Goal: Use online tool/utility: Use online tool/utility

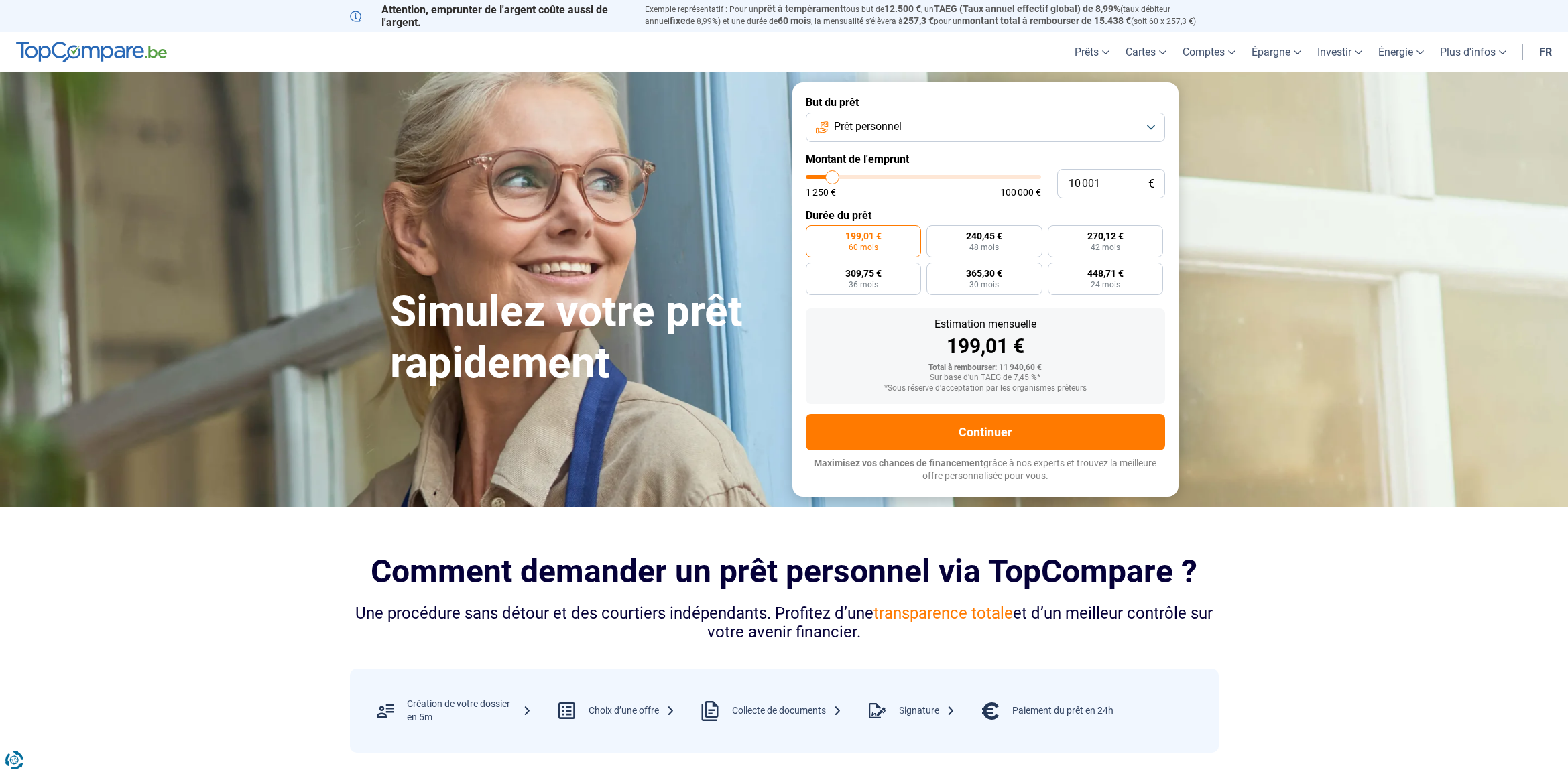
click at [1039, 175] on div "10 001 € 1 250 € 100 000 €" at bounding box center [985, 184] width 359 height 30
type input "9 000"
type input "9000"
type input "9 250"
type input "9250"
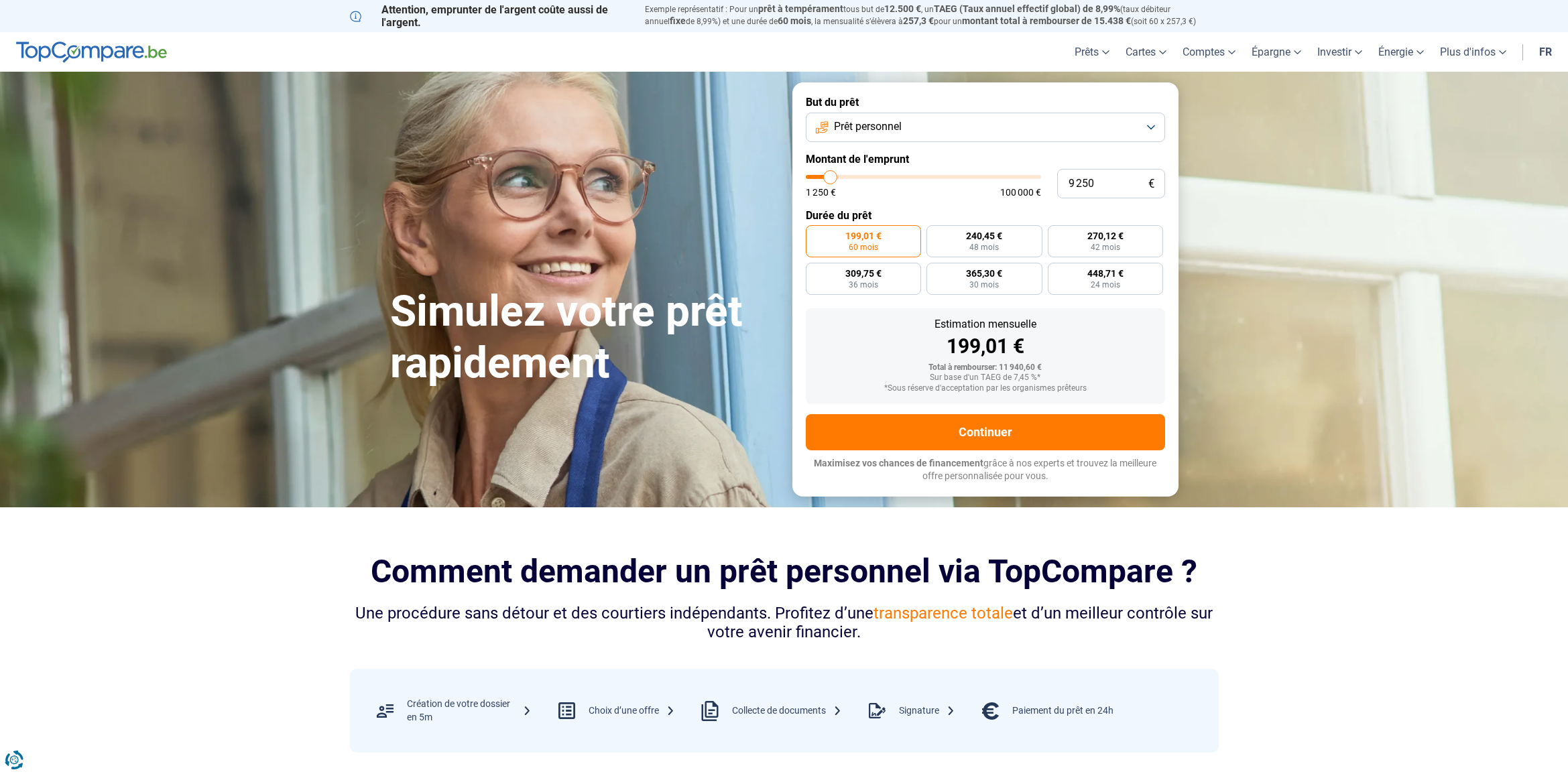
type input "9 750"
type input "9750"
type input "10 500"
type input "10500"
type input "12 000"
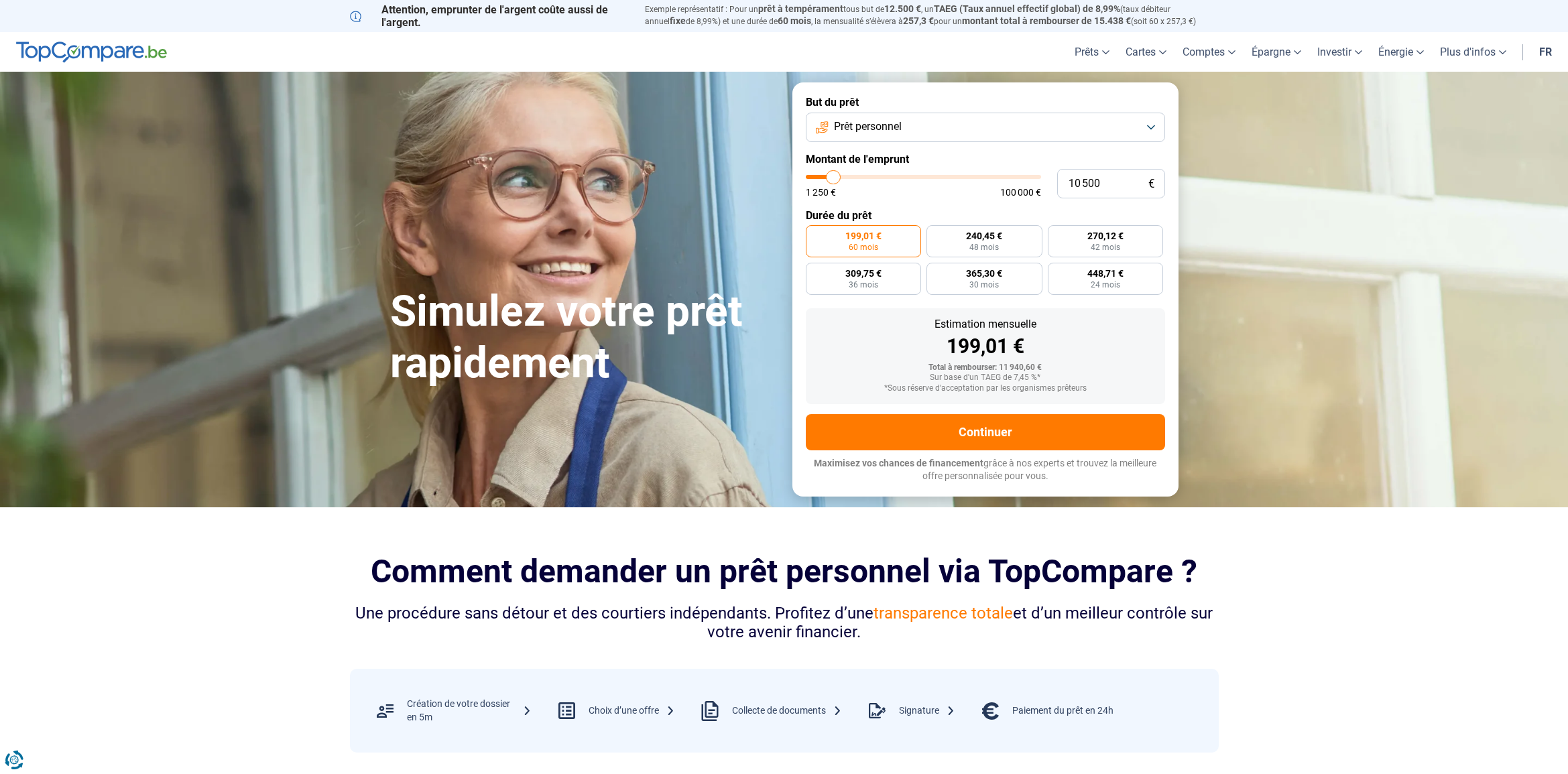
type input "12000"
type input "14 500"
type input "14500"
type input "17 750"
type input "17750"
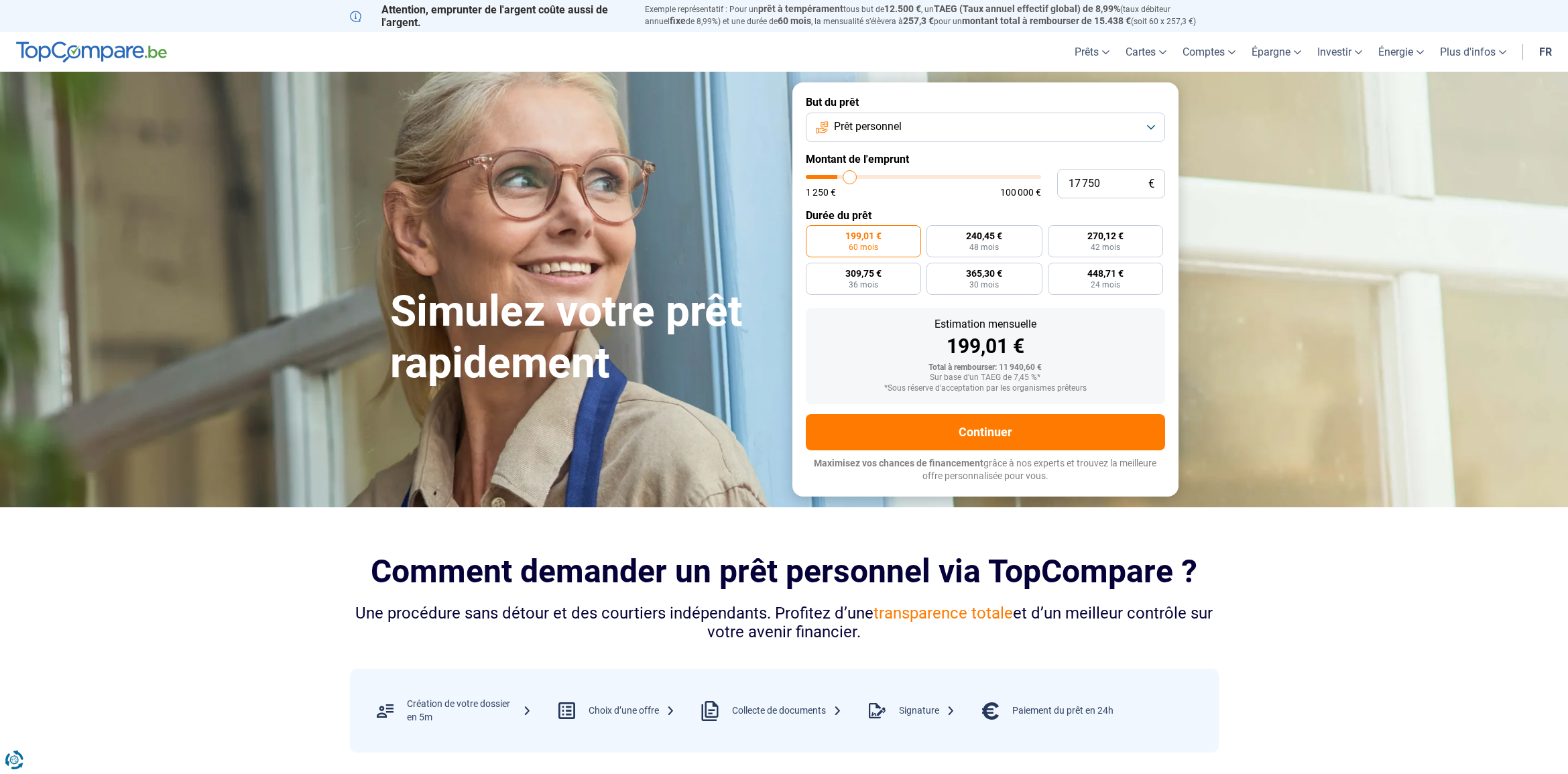
type input "21 750"
type input "21750"
type input "26 000"
type input "26000"
type input "29 500"
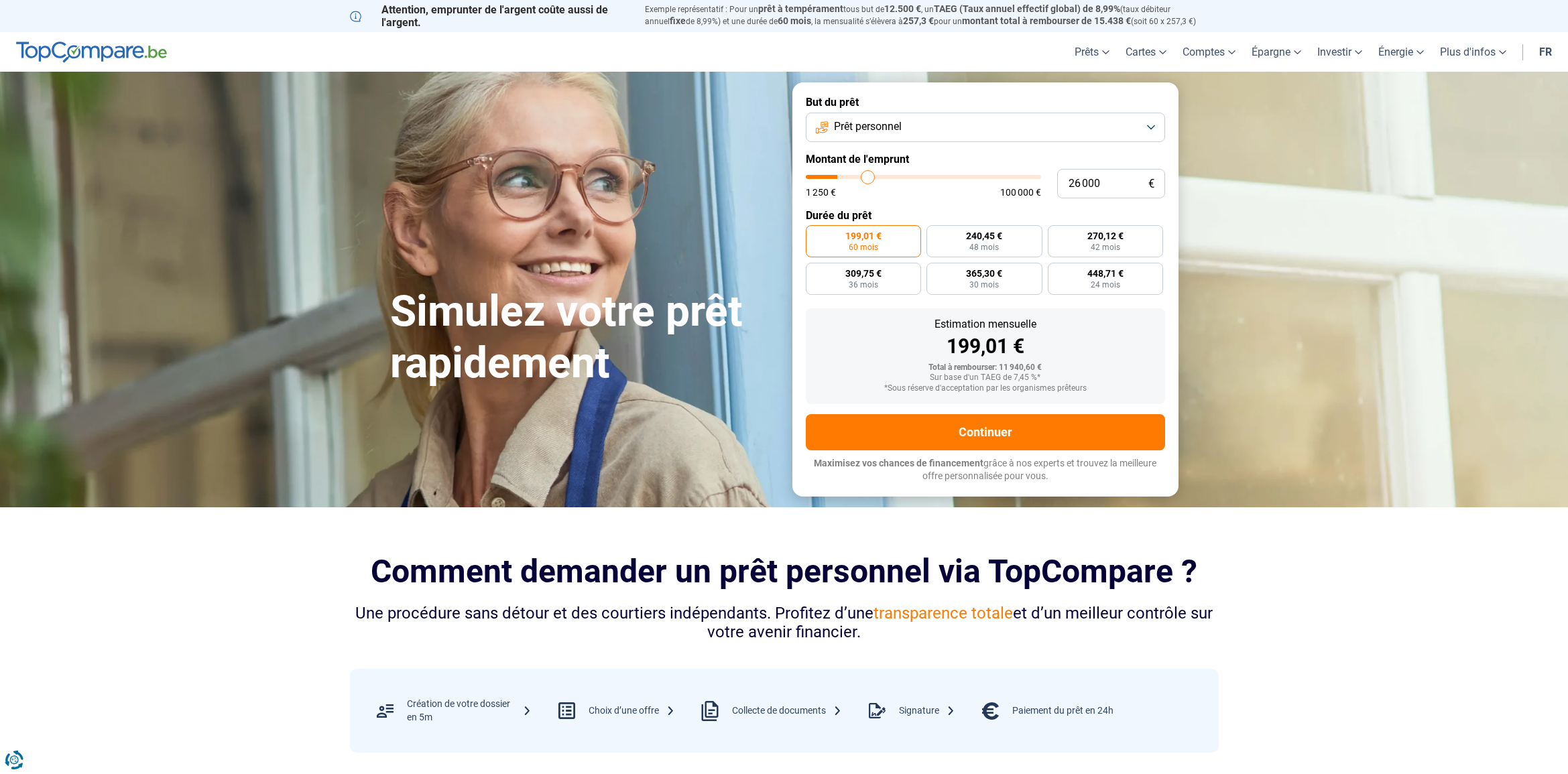
type input "29500"
type input "33 000"
type input "33000"
type input "36 000"
type input "36000"
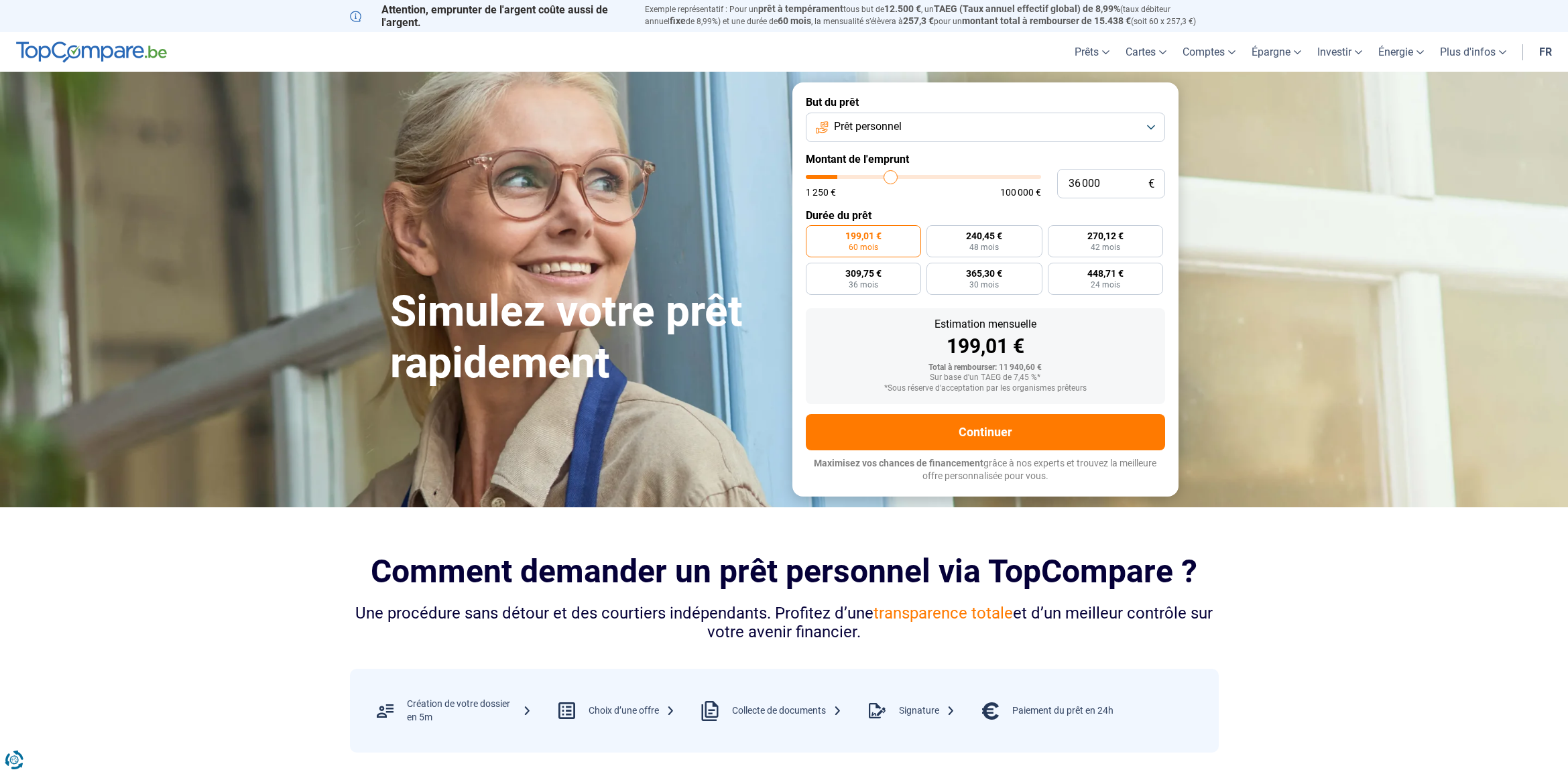
type input "38 000"
type input "38000"
type input "40 000"
type input "40000"
type input "42 000"
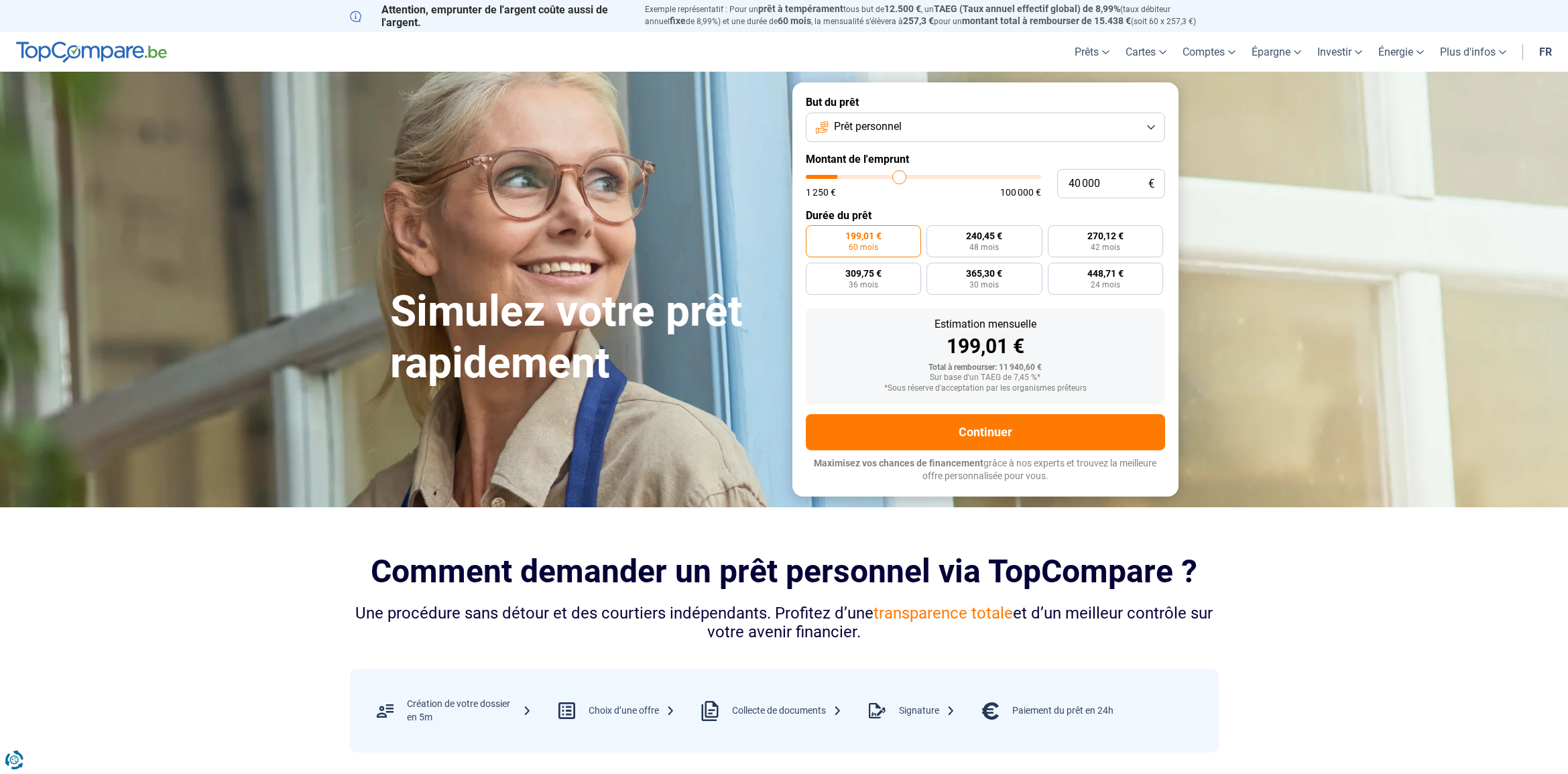
type input "42000"
type input "43 500"
type input "43500"
type input "45 250"
type input "45250"
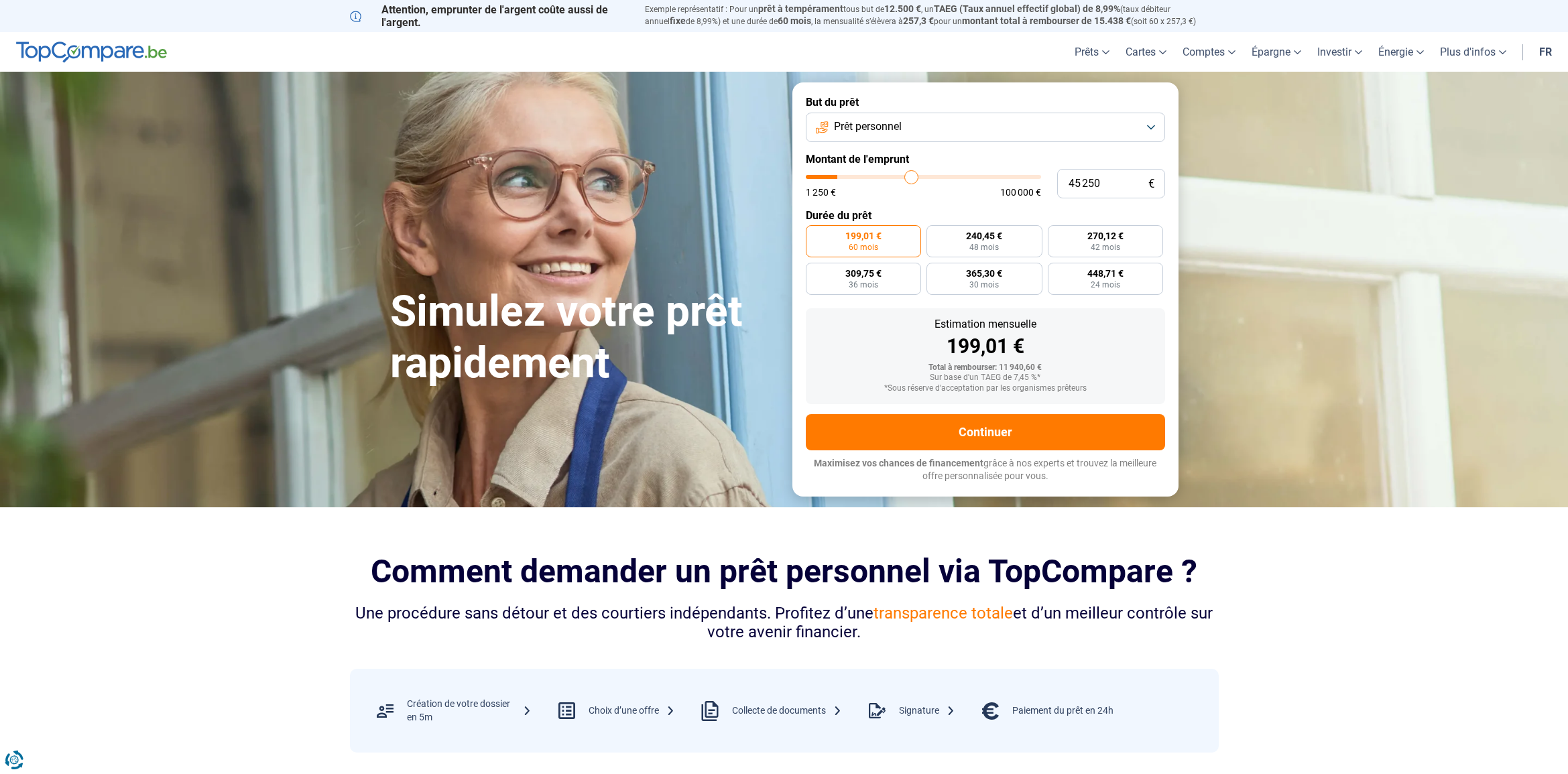
type input "47 000"
type input "47000"
type input "48 750"
type input "48750"
type input "51 250"
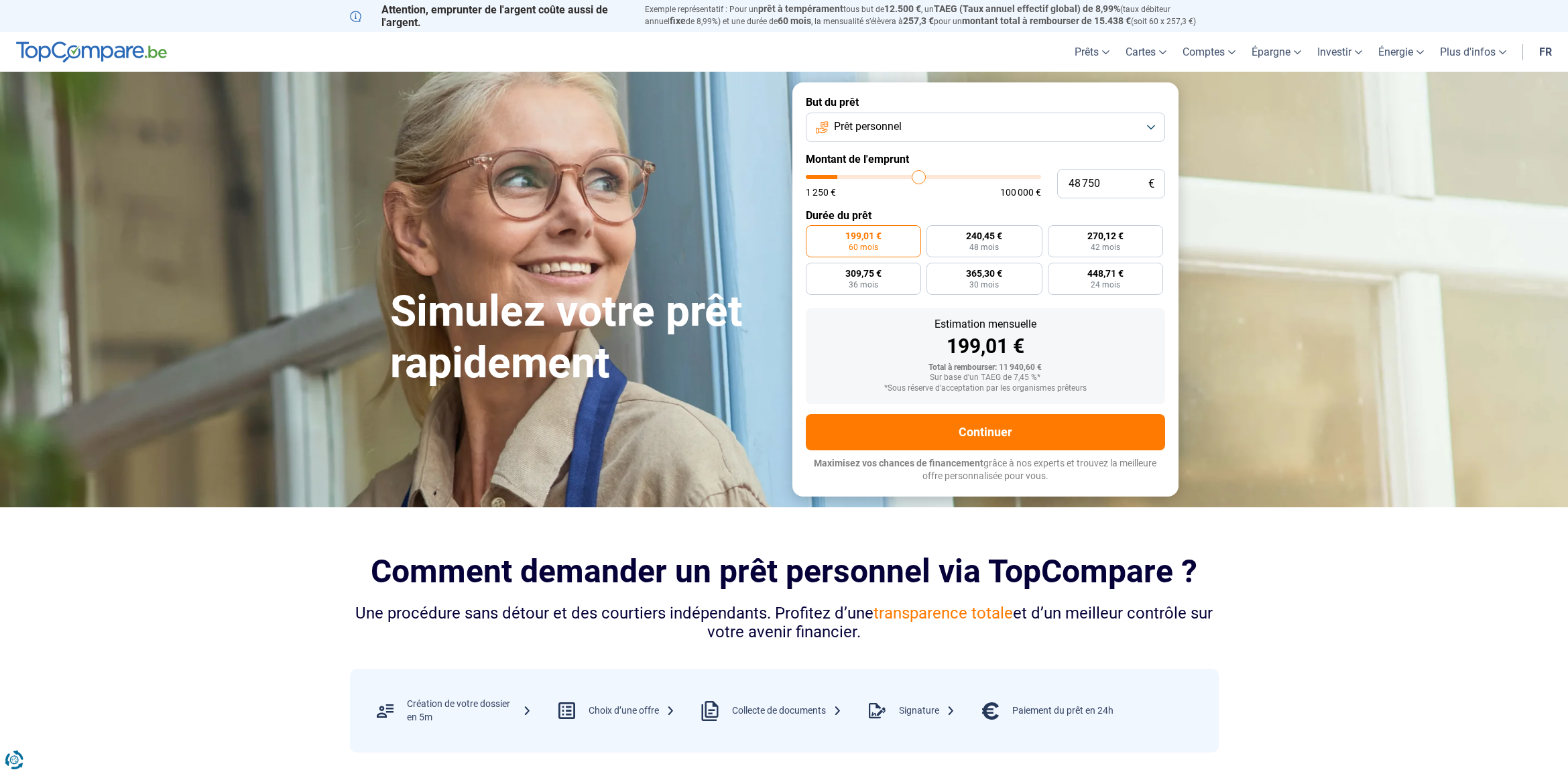
type input "51250"
type input "53 750"
type input "53750"
type input "56 750"
type input "56750"
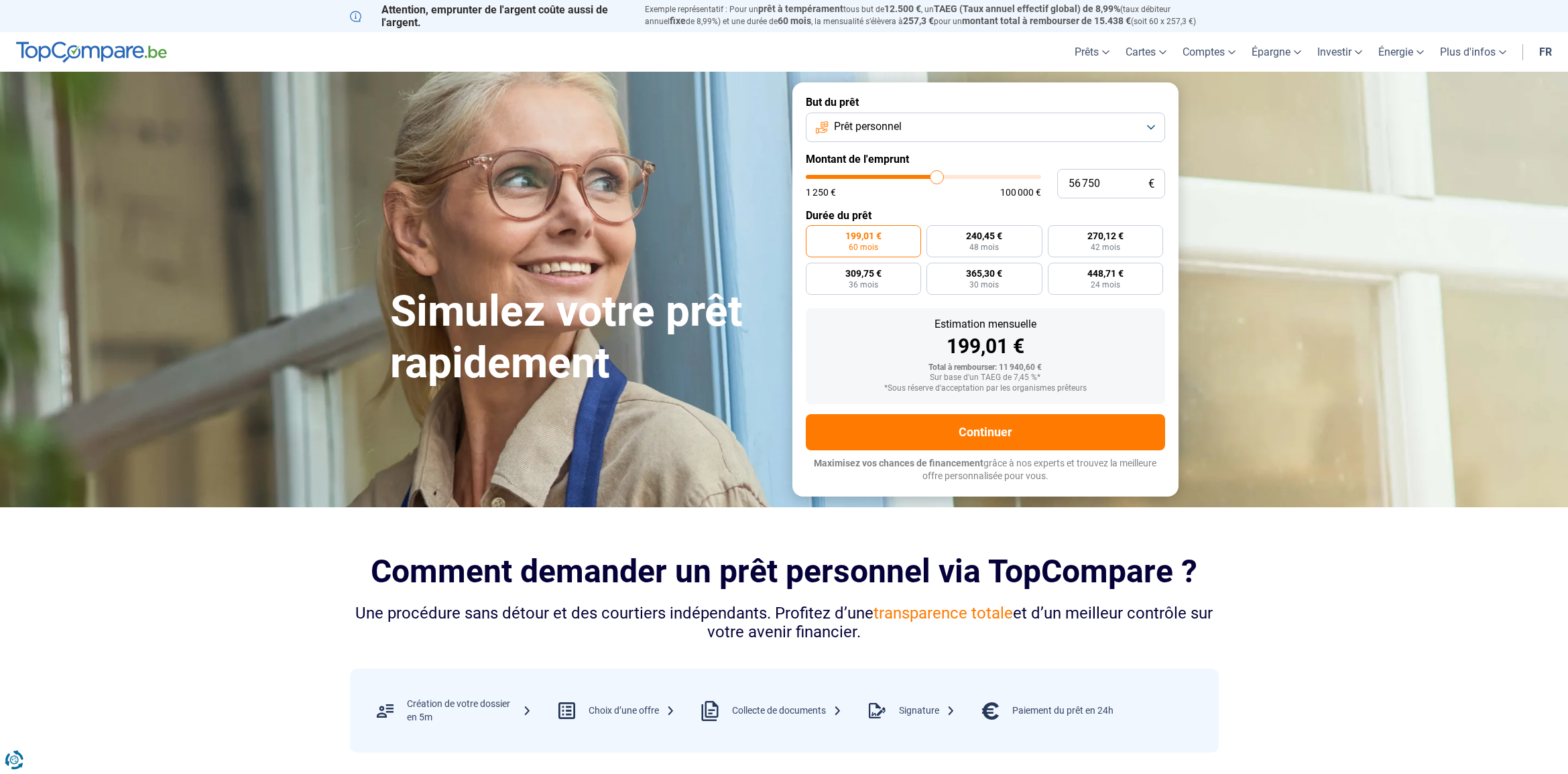
type input "60 000"
type input "60000"
type input "63 250"
type input "63250"
type input "66 000"
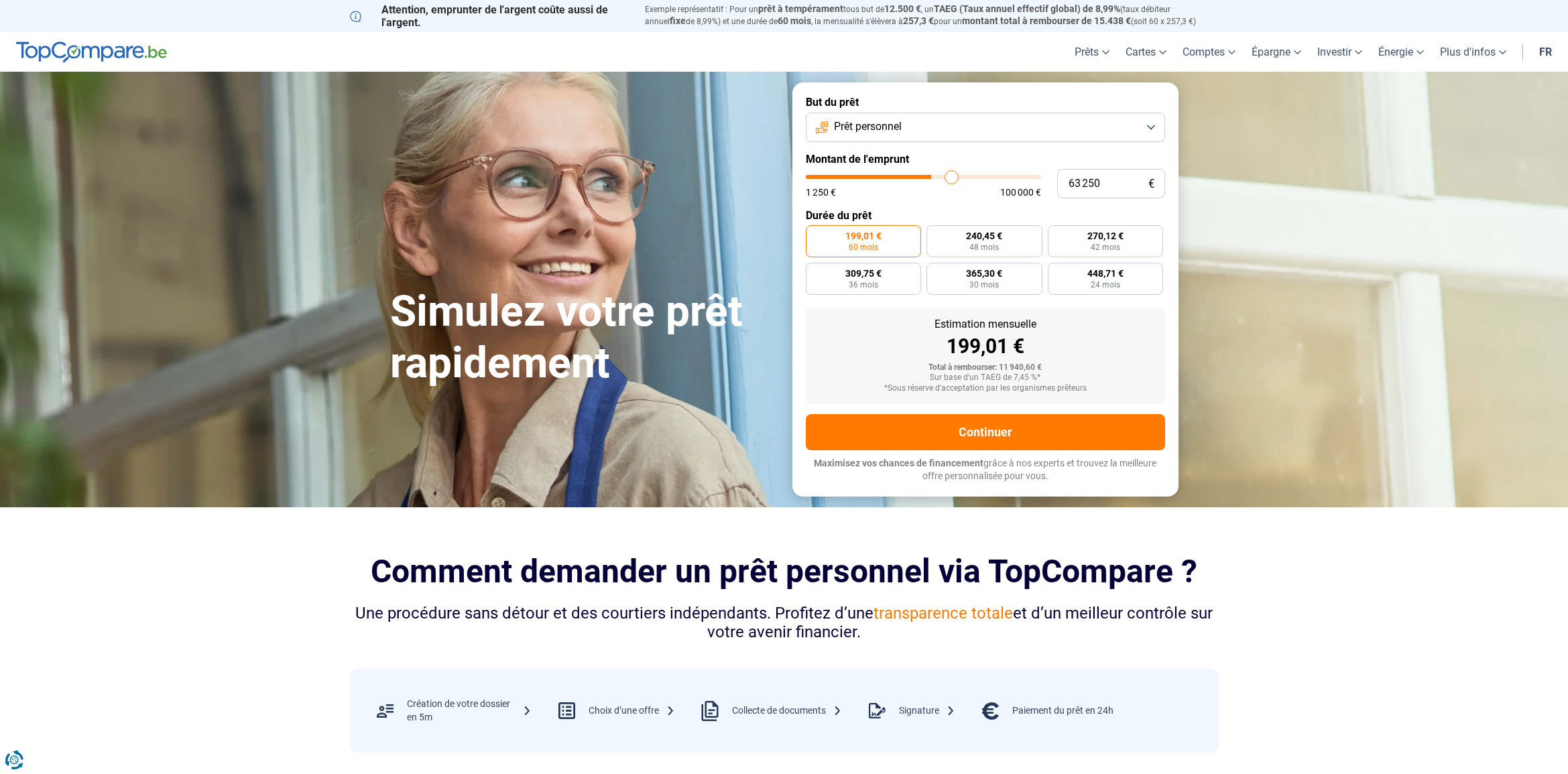
type input "66000"
type input "68 750"
type input "68750"
type input "72 000"
type input "72000"
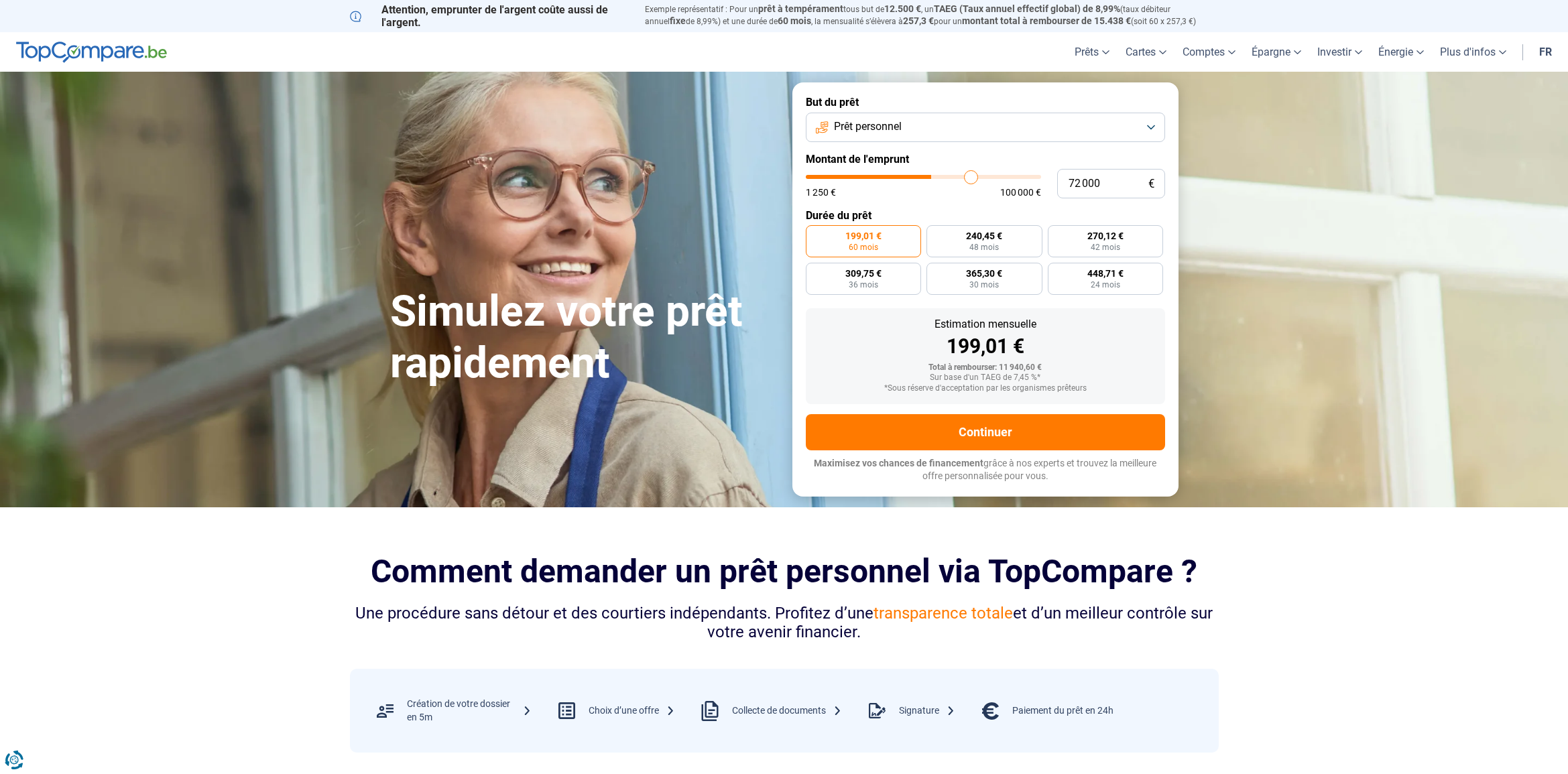
type input "75 250"
type input "75250"
type input "78 250"
type input "78250"
type input "81 250"
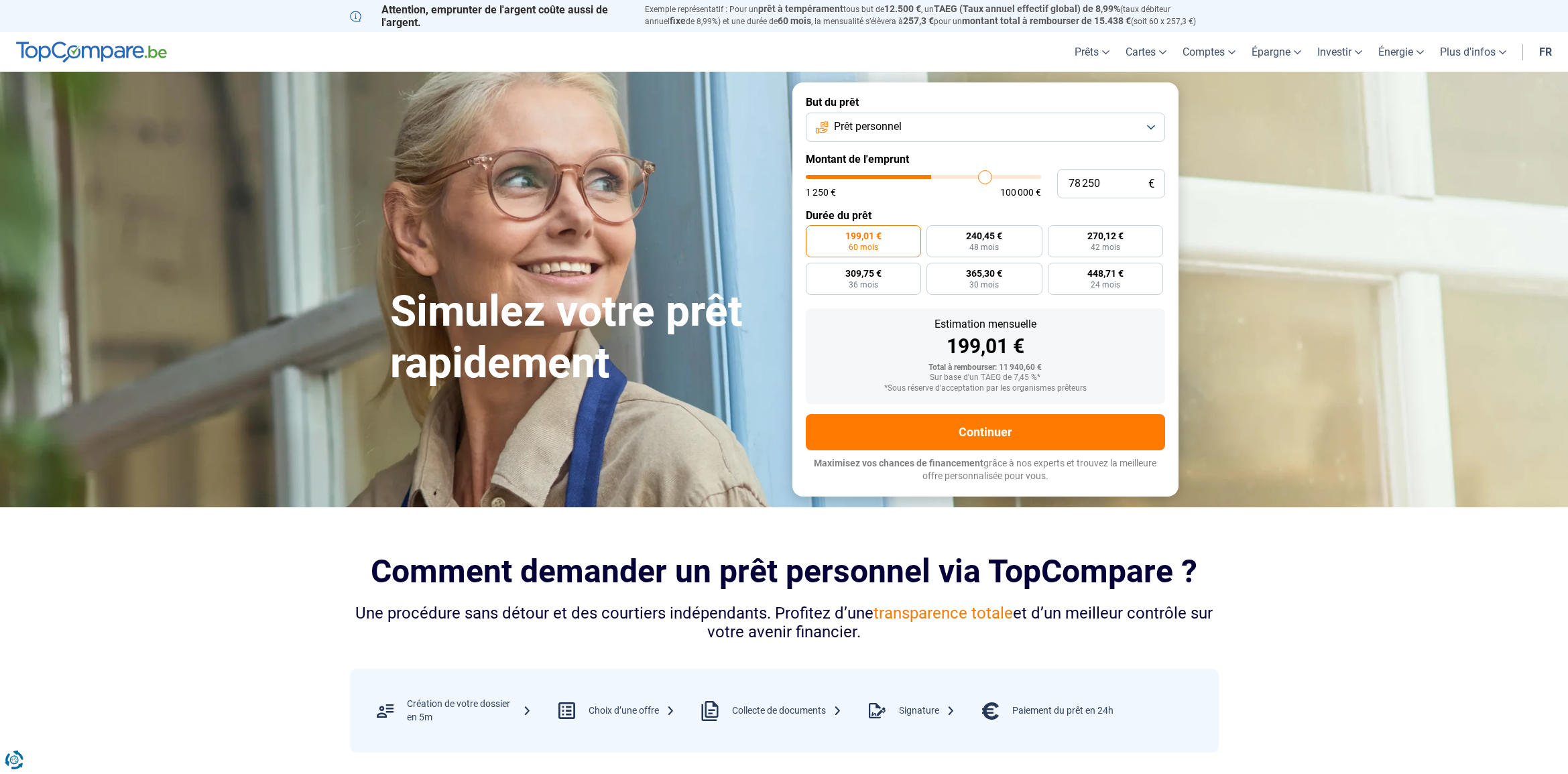
type input "81250"
type input "84 000"
type input "84000"
type input "86 000"
type input "86000"
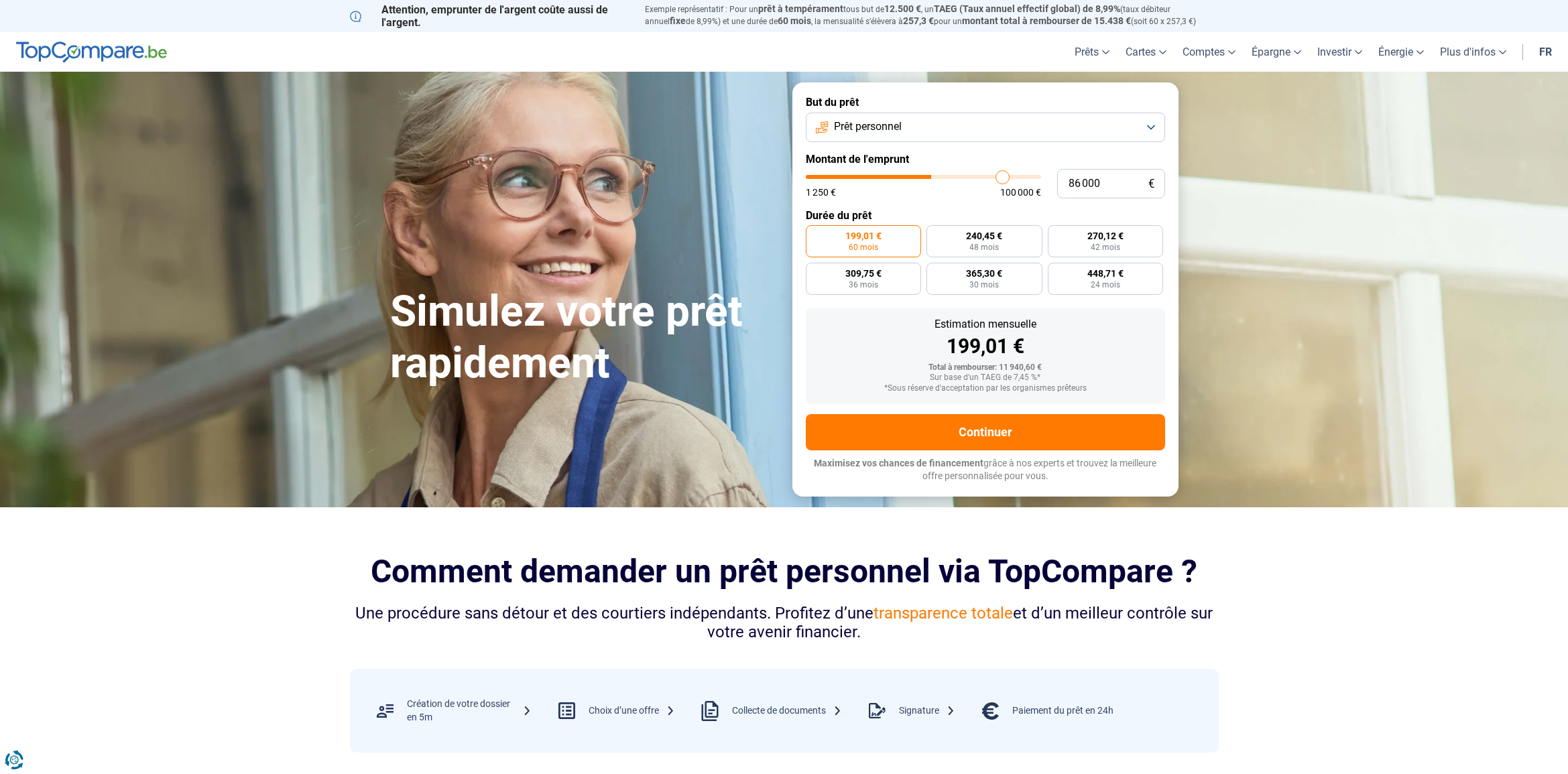
type input "88 000"
type input "88000"
type input "89 500"
type input "89500"
type input "91 000"
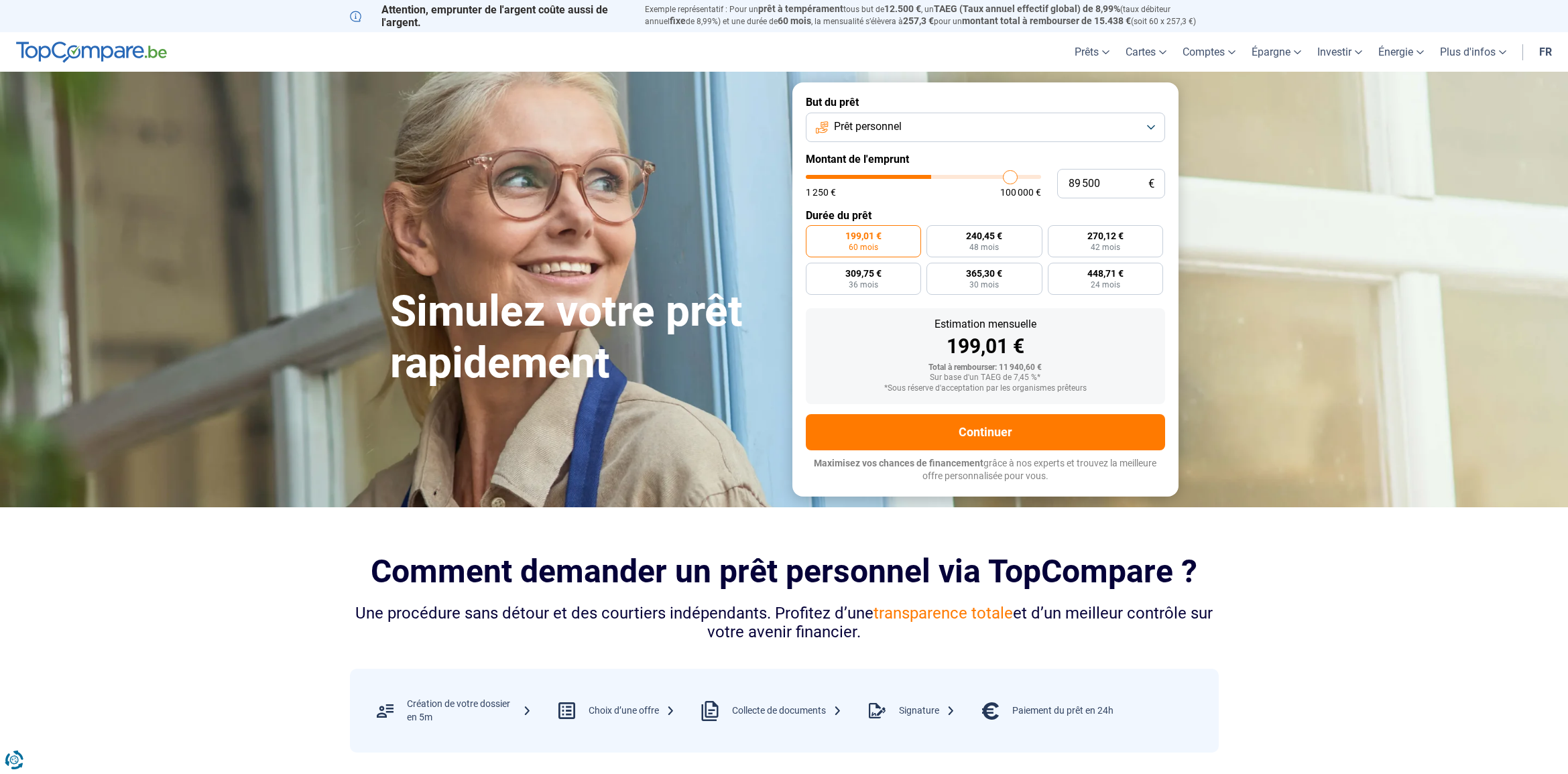
type input "91000"
type input "92 000"
type input "92000"
type input "93 000"
type input "93000"
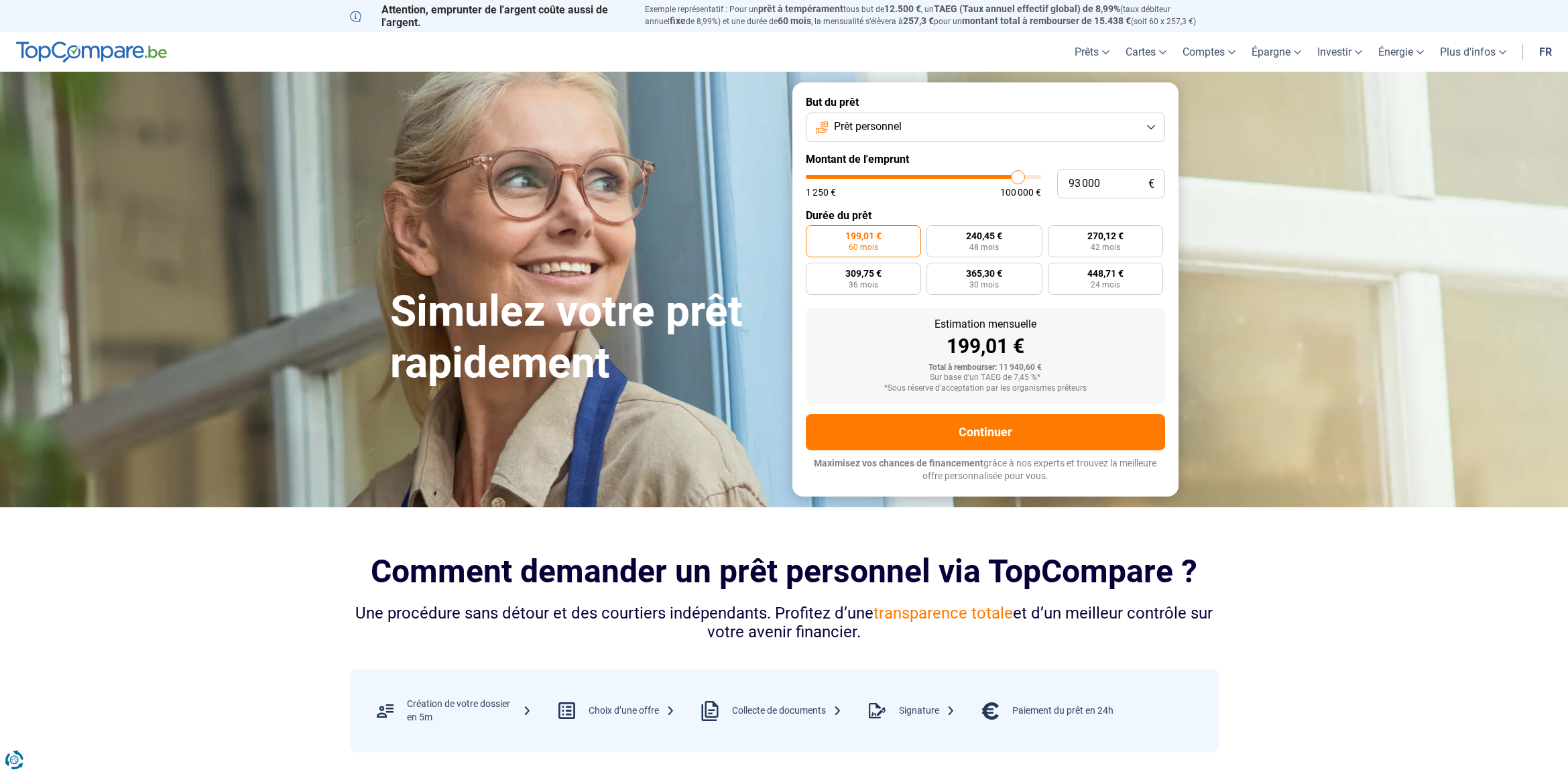
type input "93 750"
type input "93750"
type input "94 500"
type input "94500"
type input "95 250"
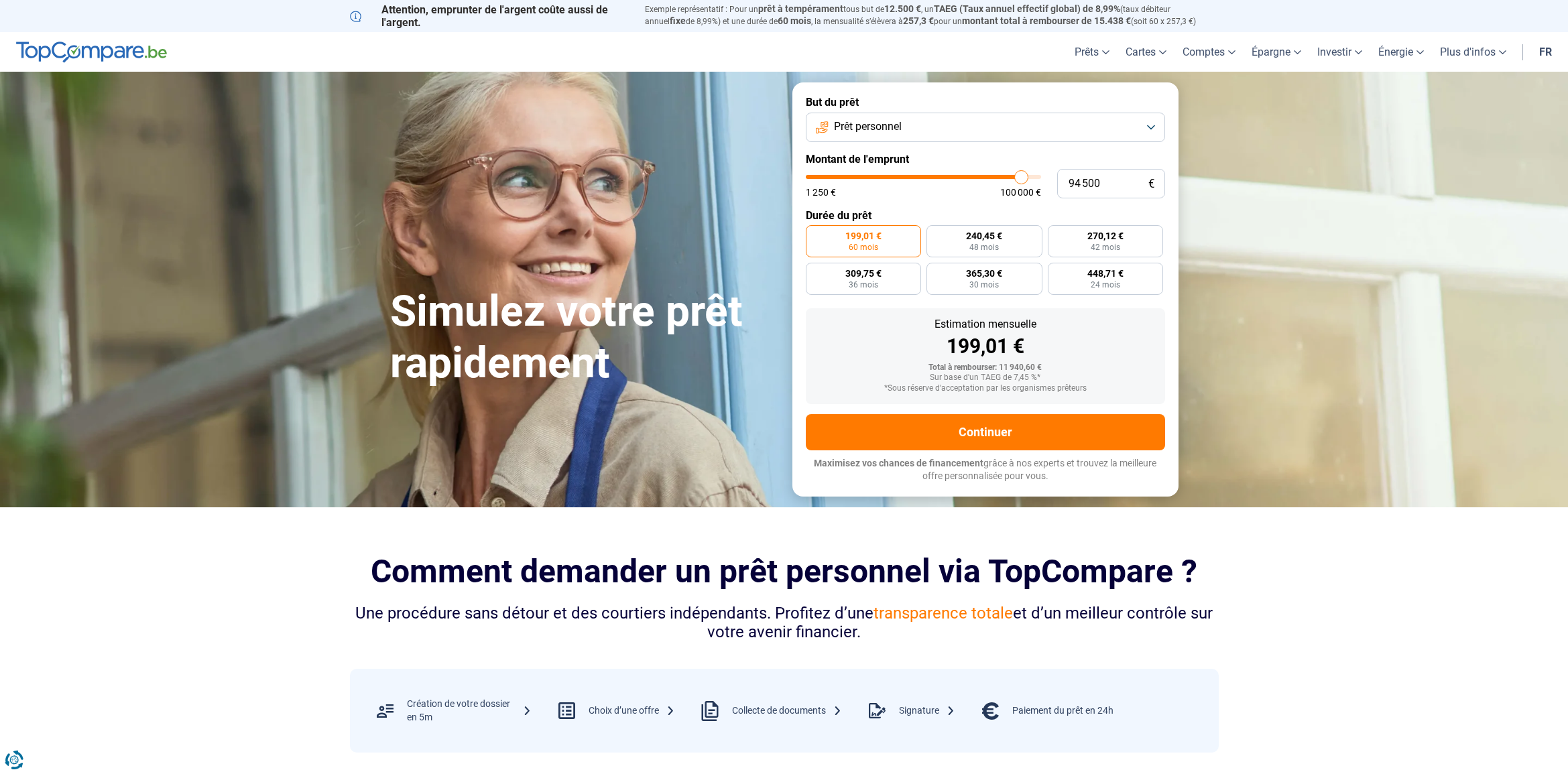
type input "95250"
type input "96 000"
type input "96000"
type input "97 750"
type input "97750"
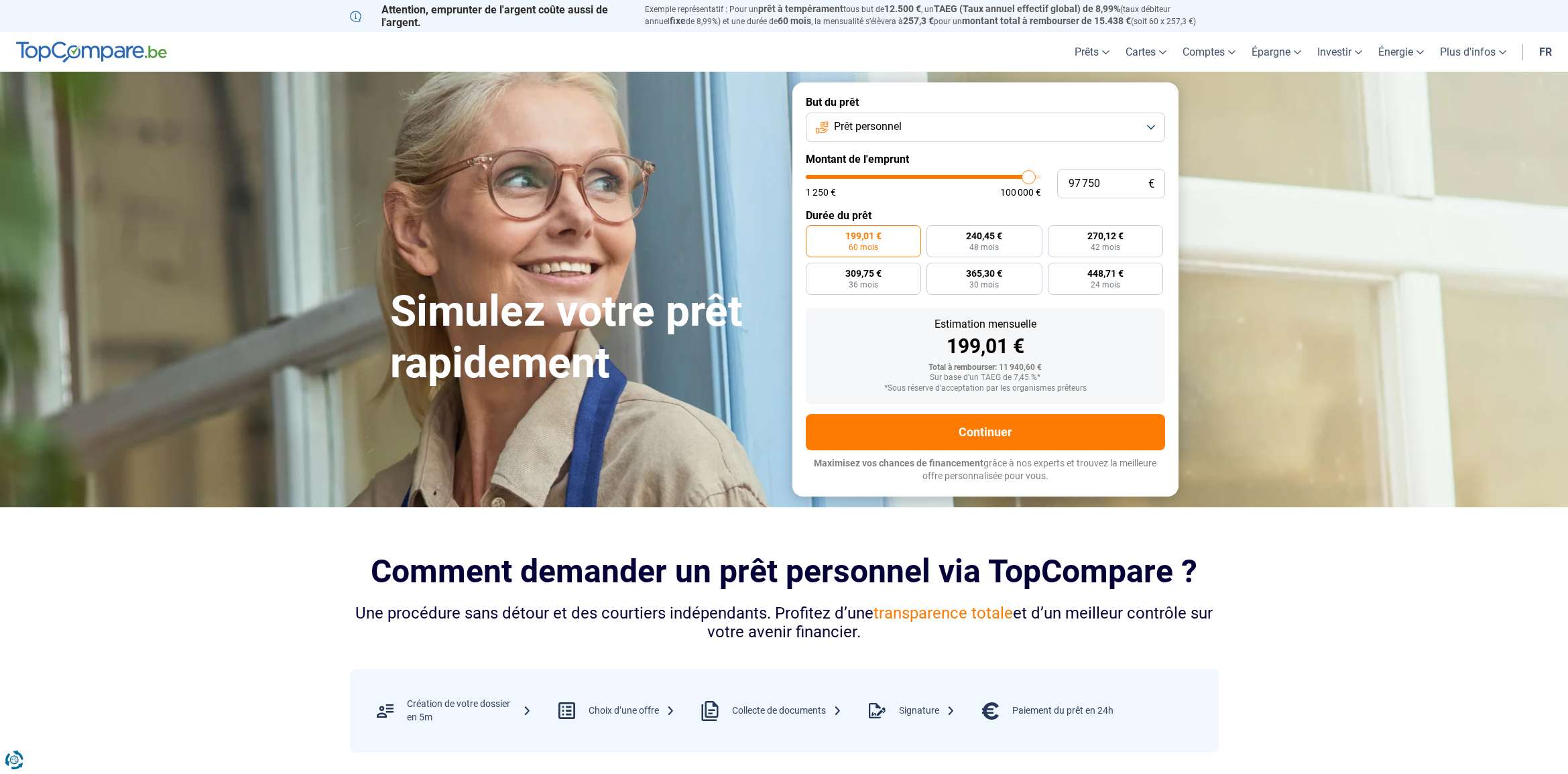
type input "98 500"
type input "98500"
type input "99 250"
type input "99250"
type input "100 000"
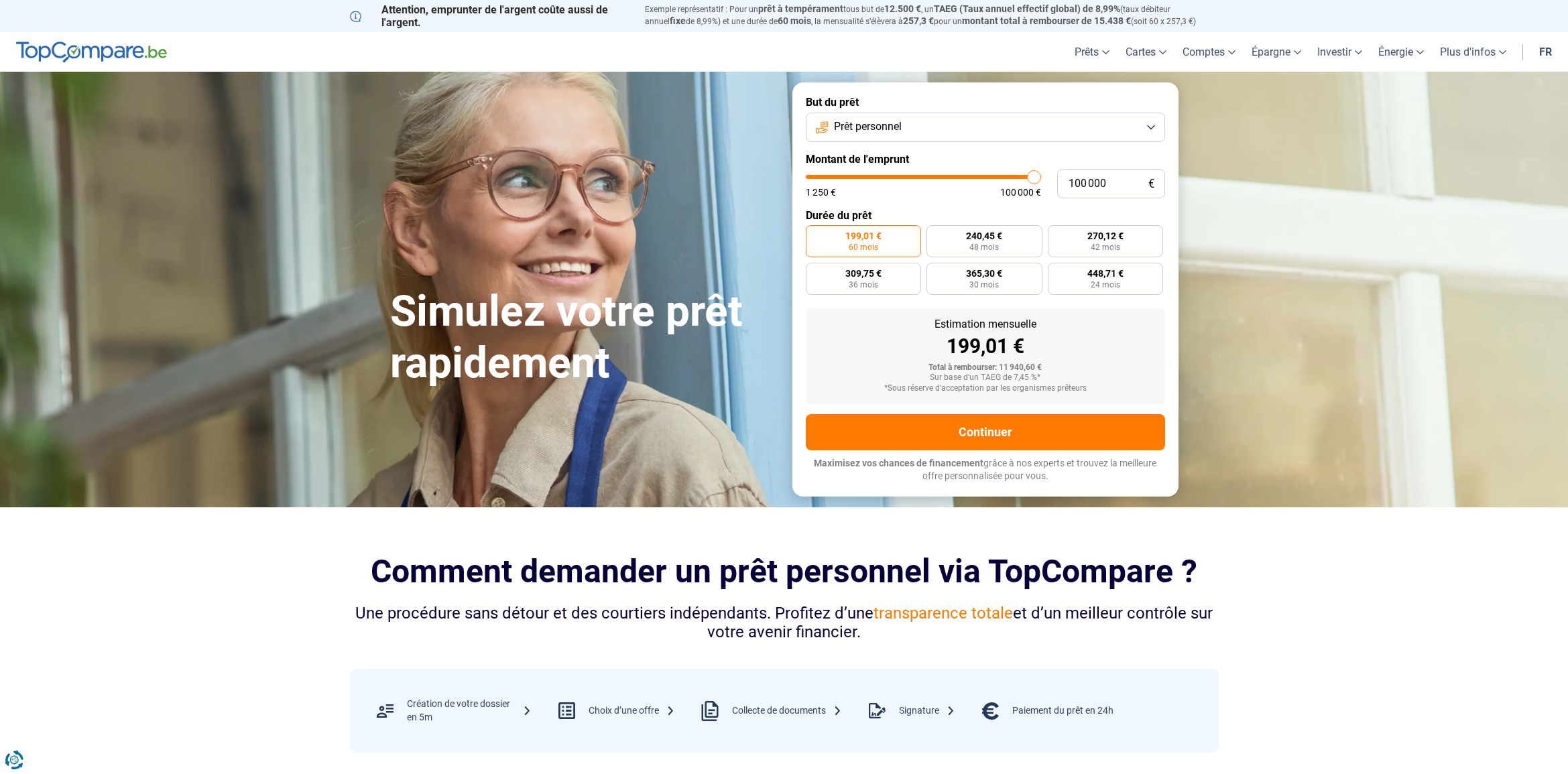
drag, startPoint x: 837, startPoint y: 178, endPoint x: 1046, endPoint y: 181, distance: 209.0
type input "100000"
click at [1041, 179] on input "range" at bounding box center [923, 176] width 235 height 4
click at [1127, 240] on span "1 989,91 €" at bounding box center [1129, 236] width 43 height 9
click at [1105, 234] on input "1 989,91 € 60 mois" at bounding box center [1099, 229] width 8 height 8
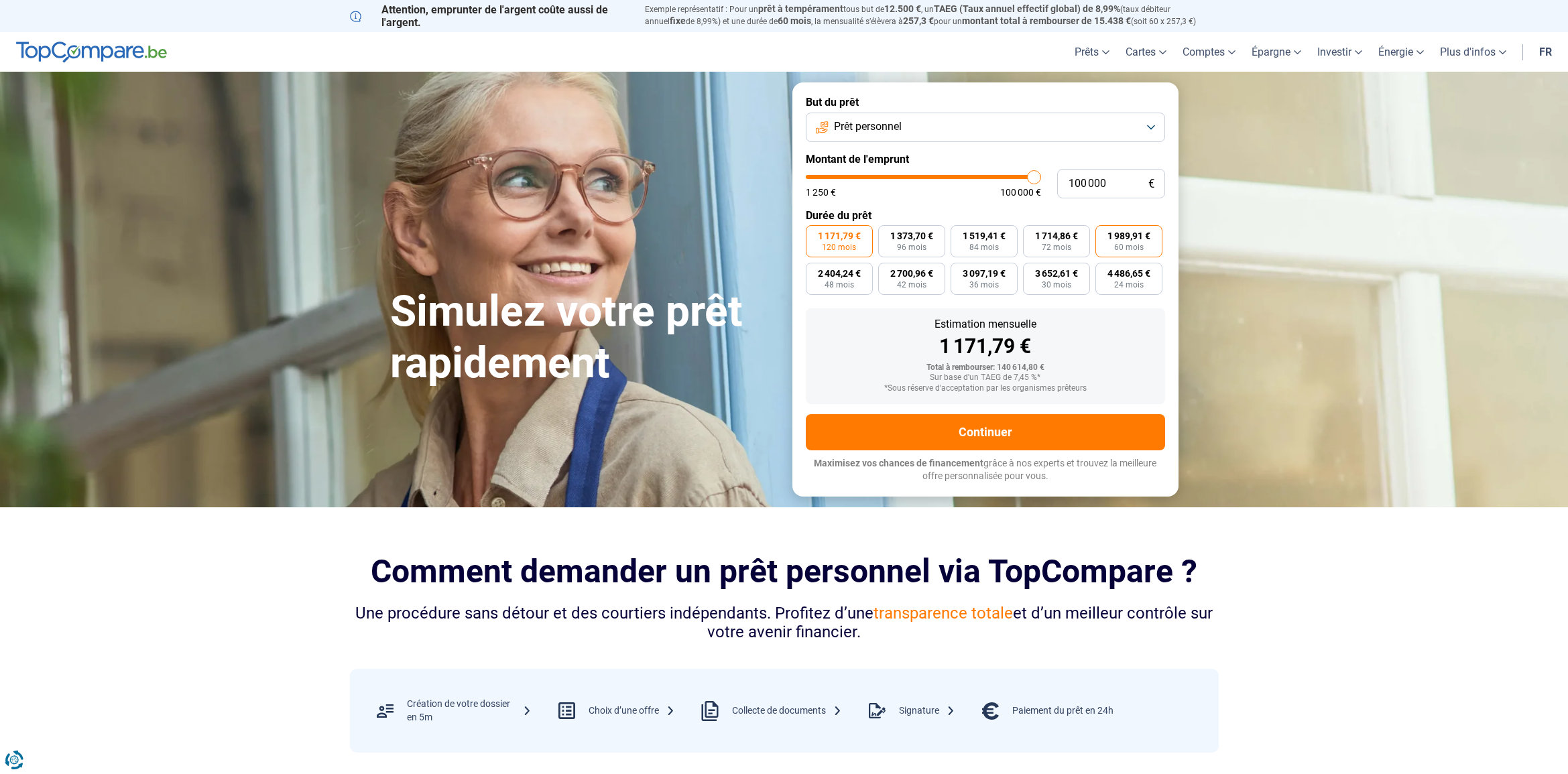
radio input "true"
click at [902, 276] on span "2 700,96 €" at bounding box center [912, 273] width 43 height 9
click at [887, 272] on input "2 700,96 € 42 mois" at bounding box center [882, 266] width 8 height 8
radio input "true"
